Goal: Check status: Check status

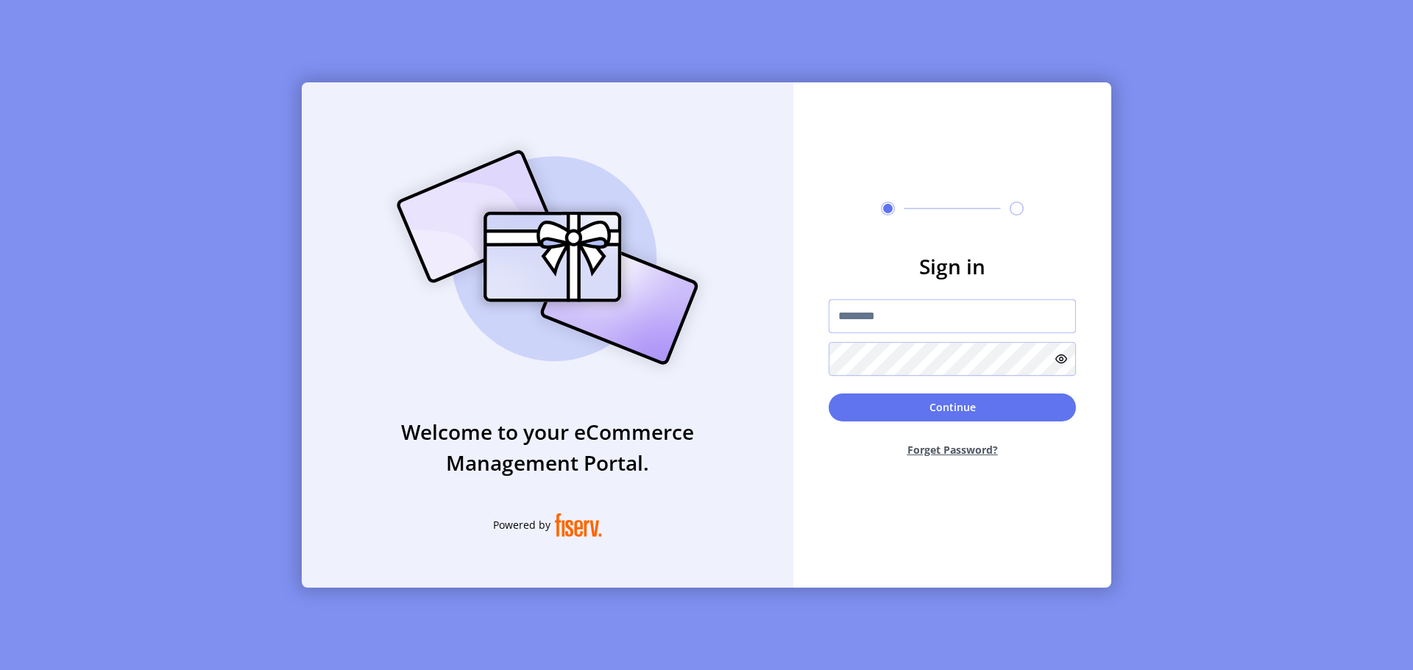
click at [918, 319] on input "text" at bounding box center [951, 316] width 247 height 34
type input "**********"
click at [1061, 360] on icon at bounding box center [1061, 359] width 12 height 12
click at [992, 401] on button "Continue" at bounding box center [951, 408] width 247 height 28
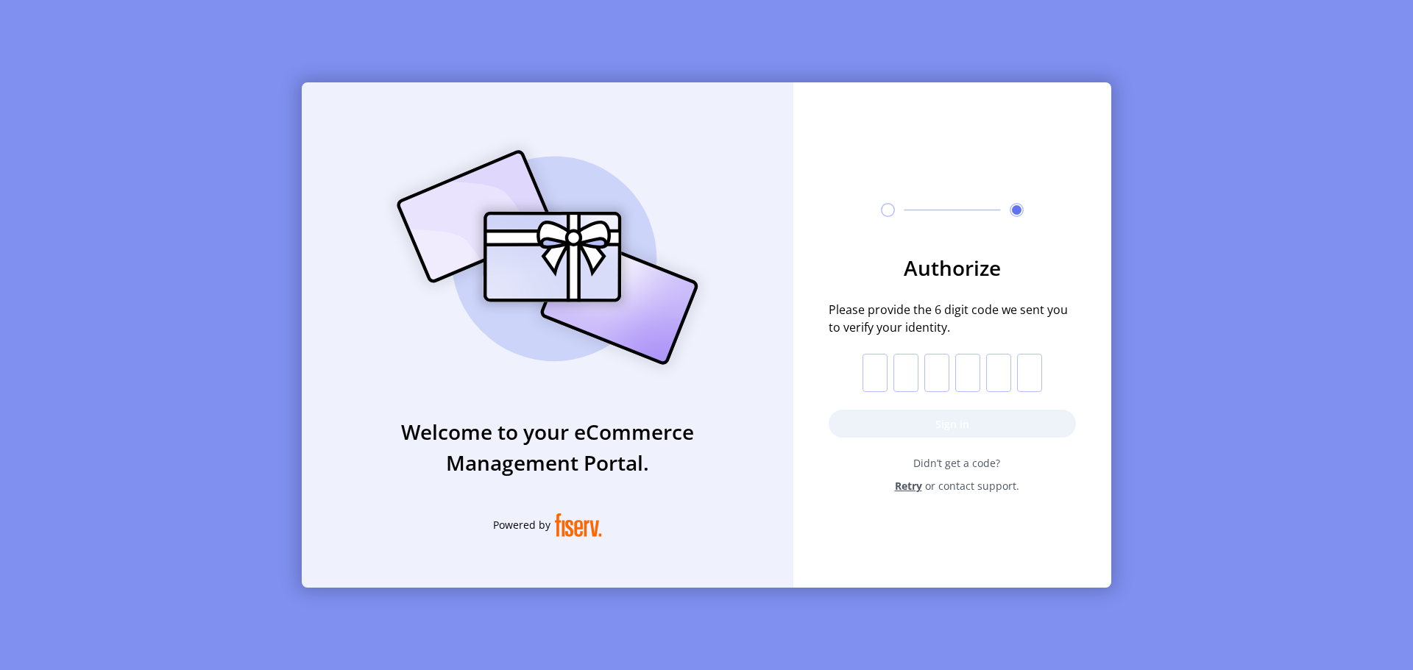
click at [863, 368] on form "Authorize Please provide the 6 digit code we sent you to verify your identity. …" at bounding box center [952, 372] width 318 height 241
click at [871, 368] on input "text" at bounding box center [874, 373] width 25 height 38
paste input "*"
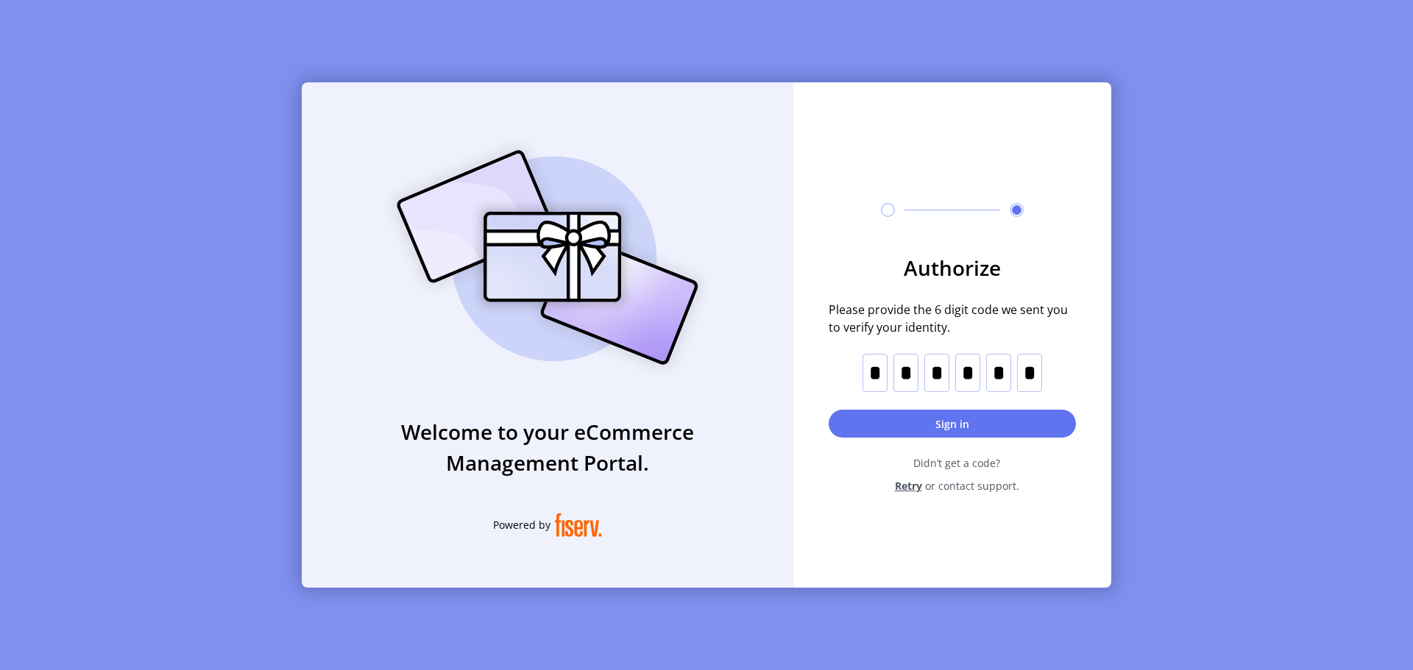
type input "*"
click at [938, 418] on button "Sign in" at bounding box center [951, 424] width 247 height 28
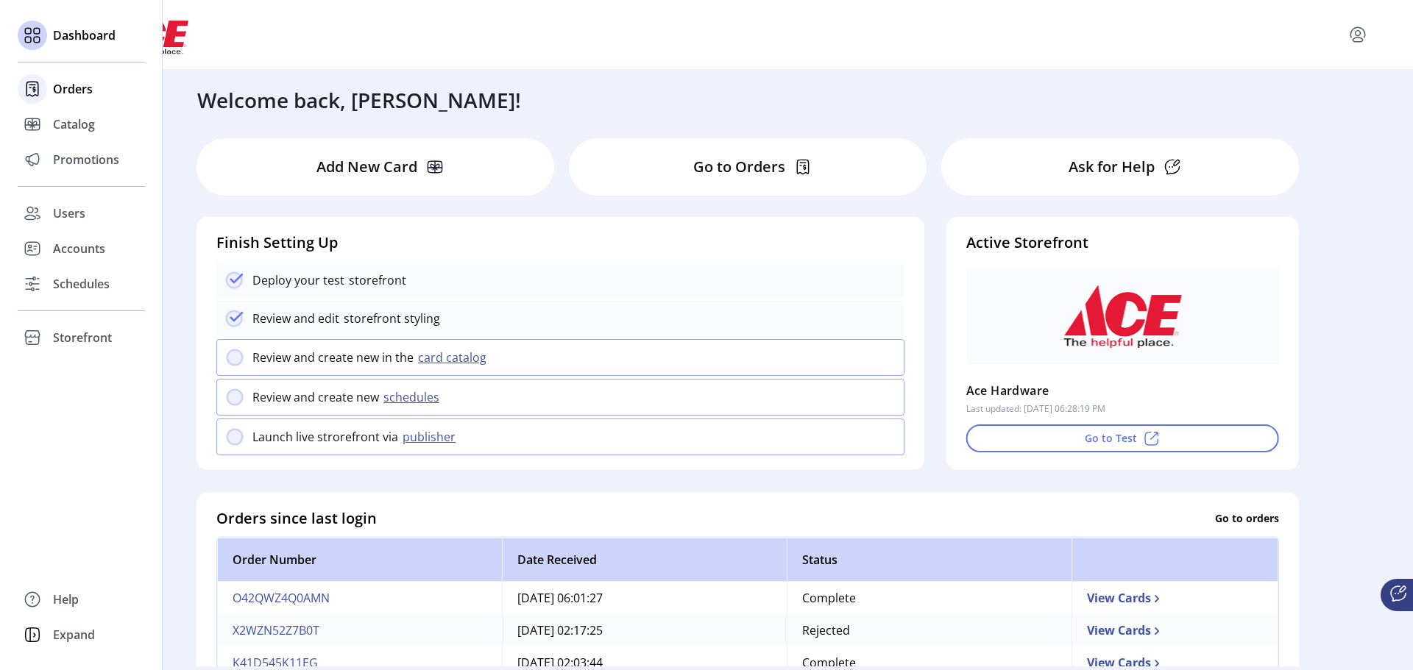
click at [79, 91] on span "Orders" at bounding box center [73, 89] width 40 height 18
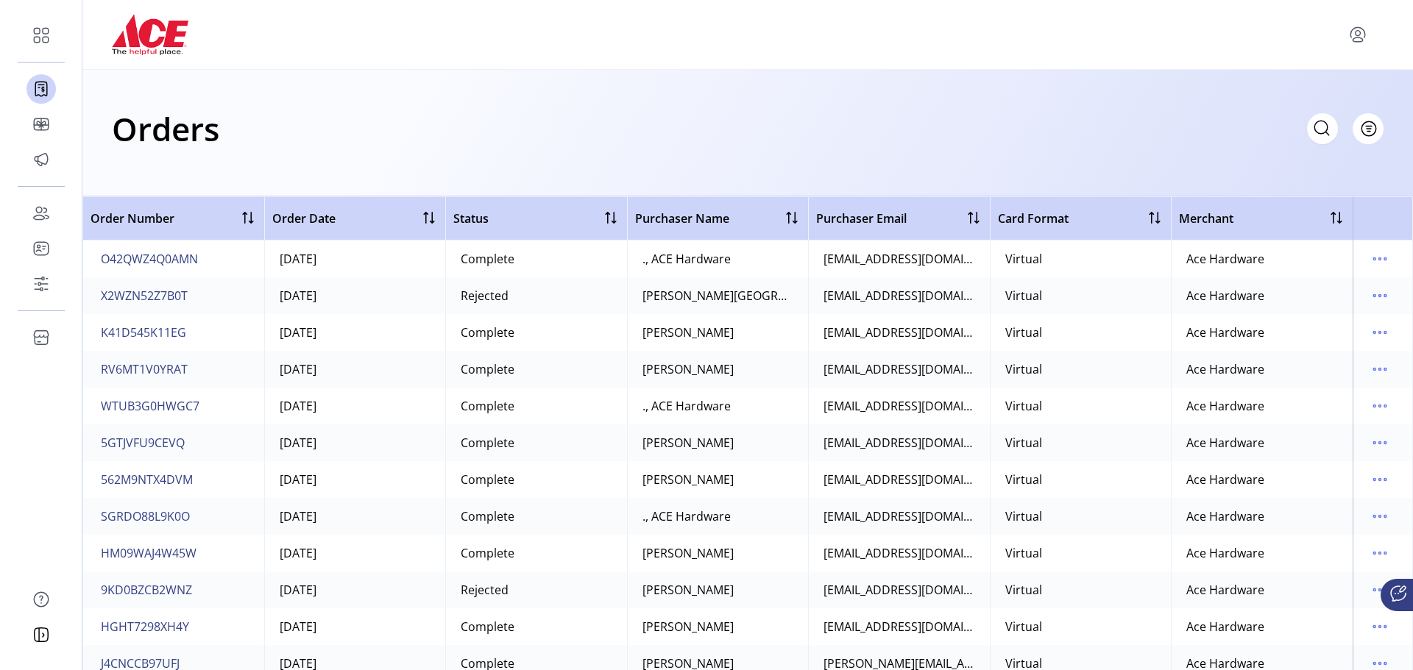
click at [1315, 132] on icon at bounding box center [1322, 128] width 24 height 24
click at [1216, 131] on input "text" at bounding box center [1190, 128] width 294 height 31
paste input "**********"
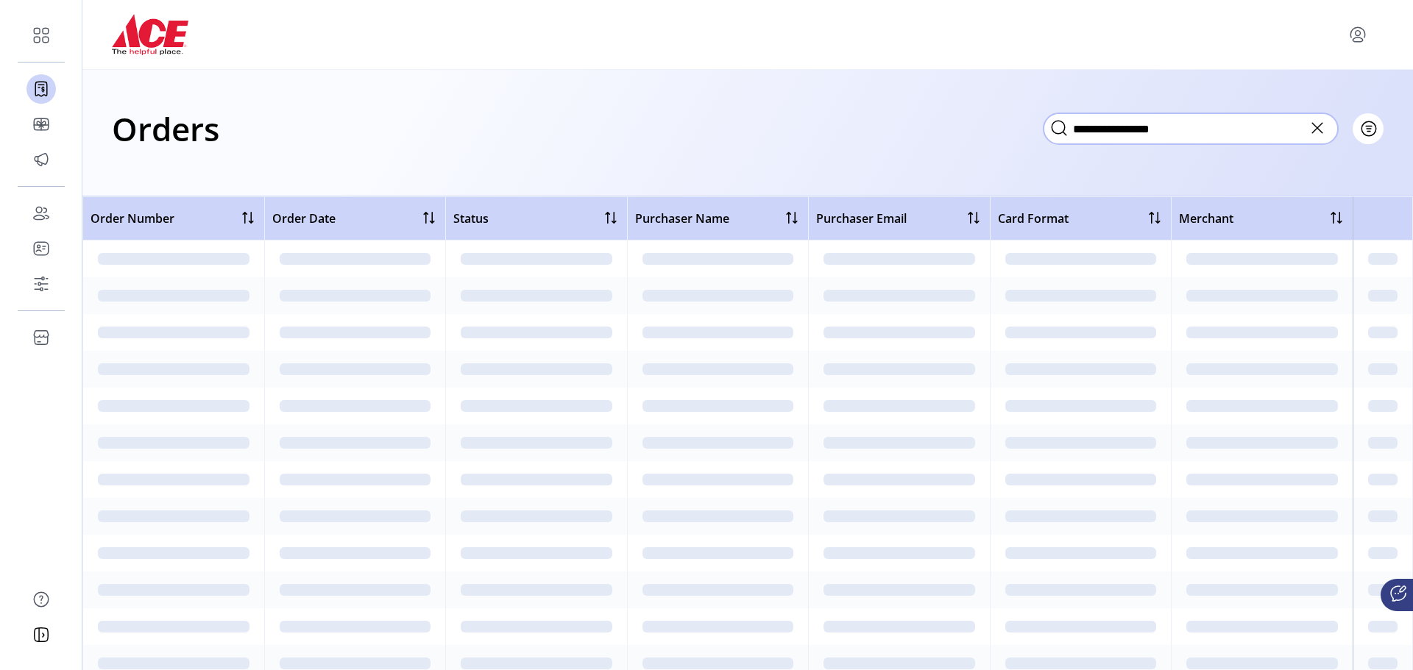
type input "**********"
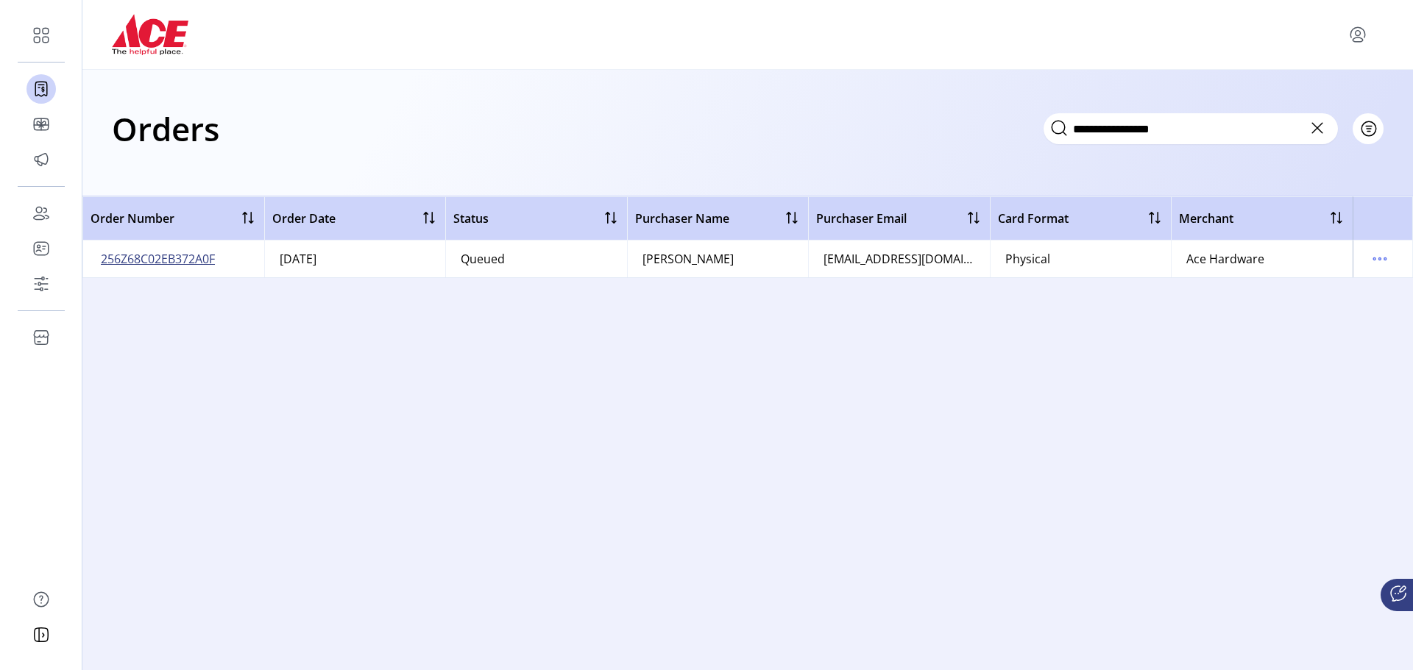
click at [194, 262] on span "256Z68C02EB372A0F" at bounding box center [158, 259] width 114 height 18
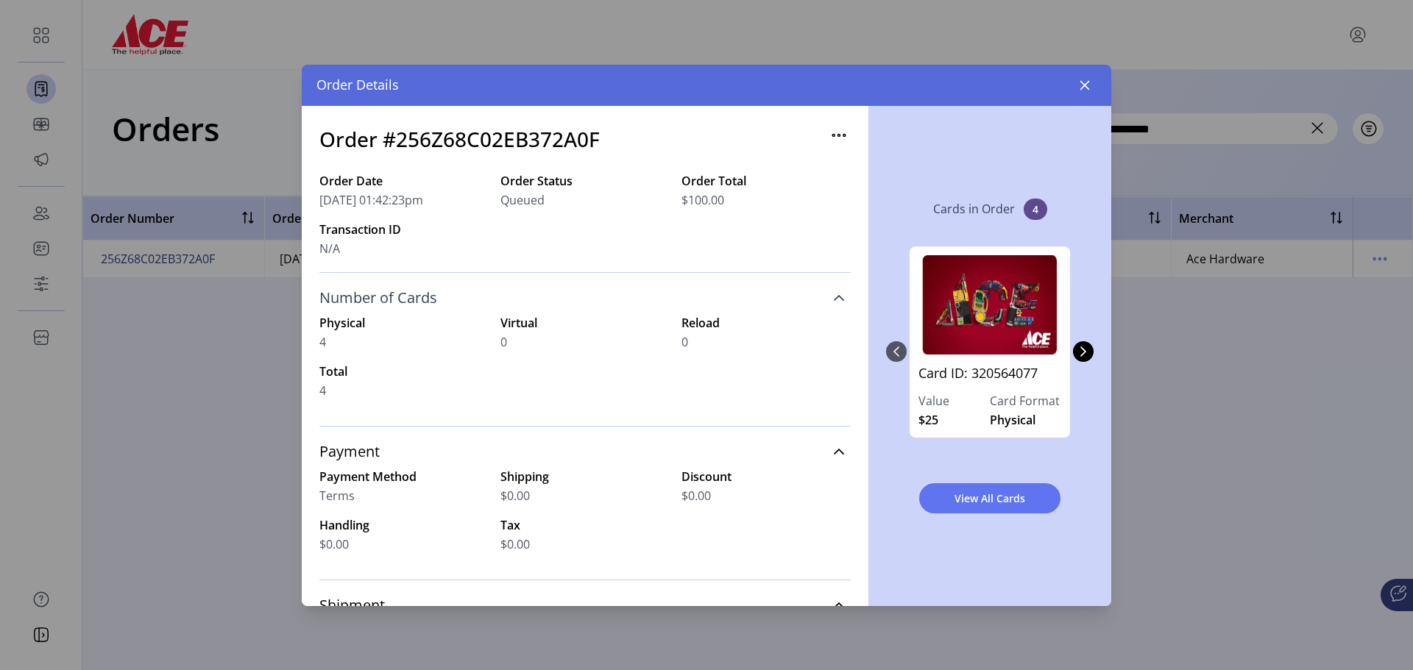
click at [833, 296] on icon at bounding box center [839, 298] width 12 height 12
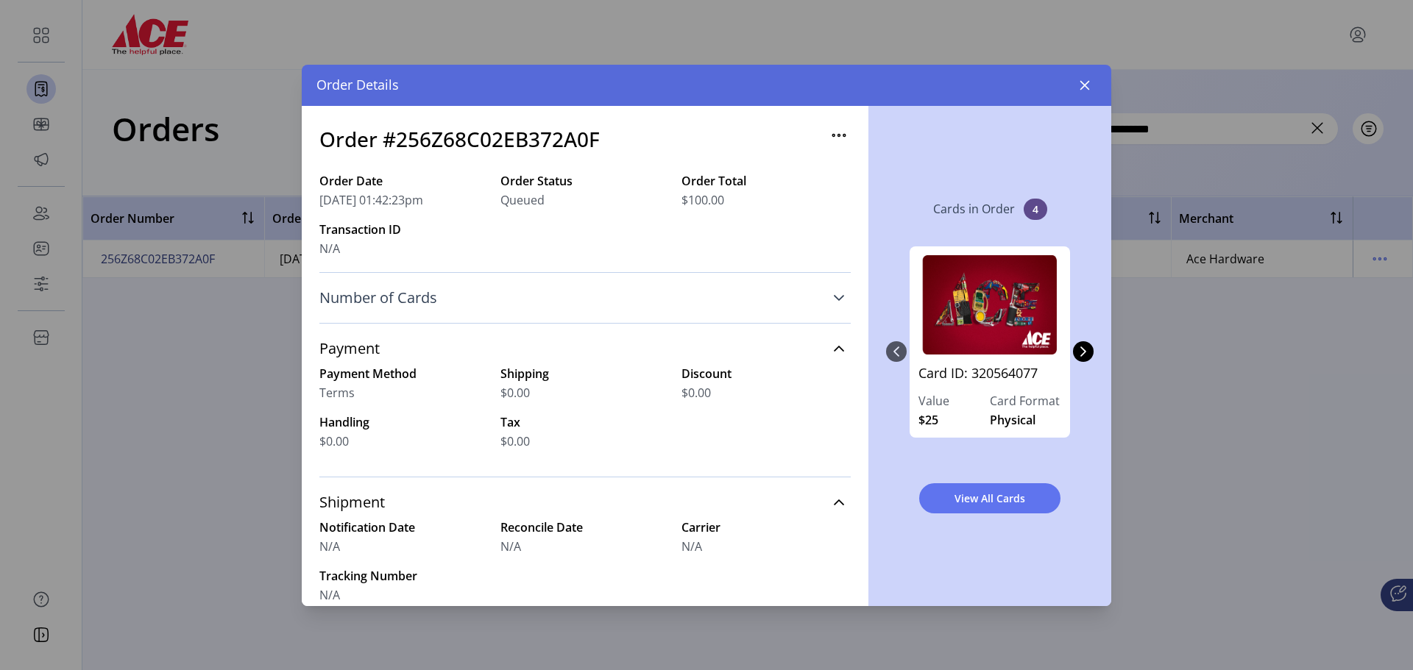
click at [834, 296] on icon at bounding box center [839, 298] width 10 height 6
